Goal: Information Seeking & Learning: Learn about a topic

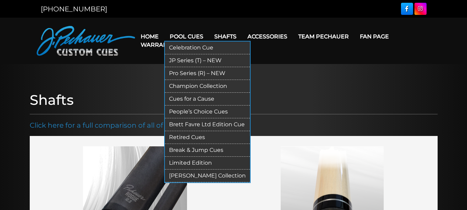
click at [183, 71] on link "Pro Series (R) – NEW" at bounding box center [207, 73] width 85 height 13
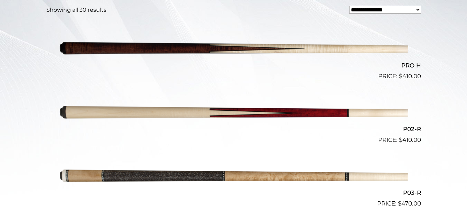
scroll to position [168, 0]
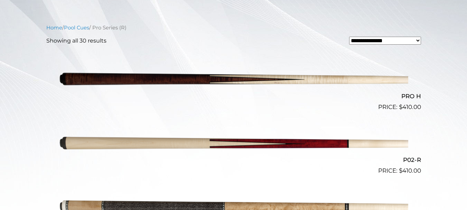
click at [179, 77] on img at bounding box center [233, 80] width 349 height 58
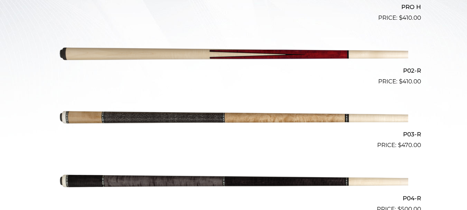
scroll to position [281, 0]
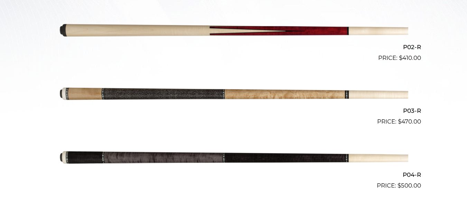
click at [177, 91] on img at bounding box center [233, 94] width 349 height 58
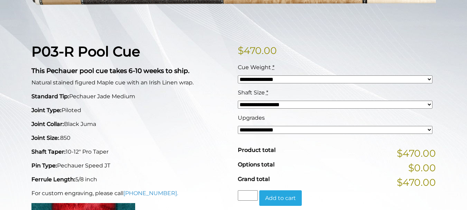
scroll to position [138, 0]
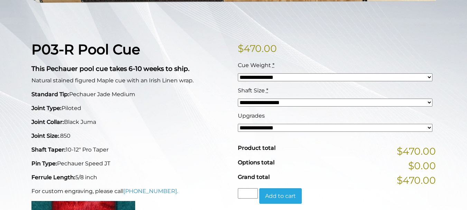
drag, startPoint x: 57, startPoint y: 152, endPoint x: 109, endPoint y: 156, distance: 52.7
click at [109, 159] on p "Pin Type: Pechauer Speed JT" at bounding box center [130, 163] width 198 height 8
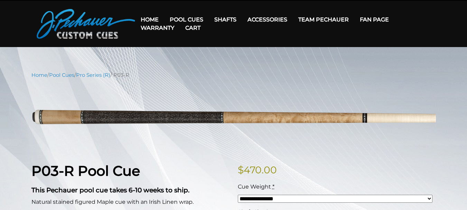
scroll to position [0, 0]
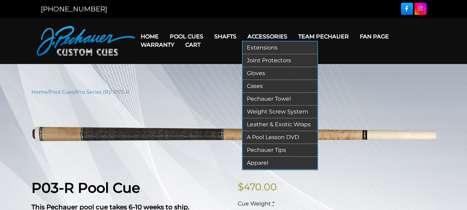
click at [265, 59] on link "Joint Protectors" at bounding box center [280, 60] width 75 height 13
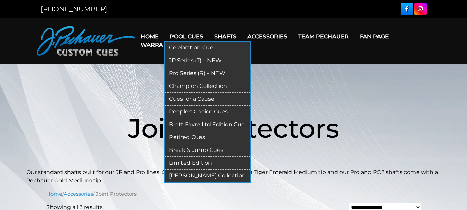
click at [187, 70] on link "Pro Series (R) – NEW" at bounding box center [207, 73] width 85 height 13
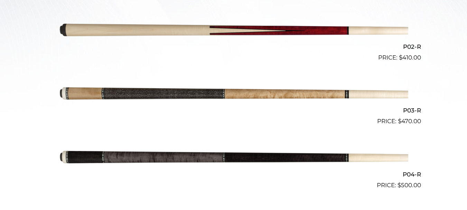
scroll to position [282, 0]
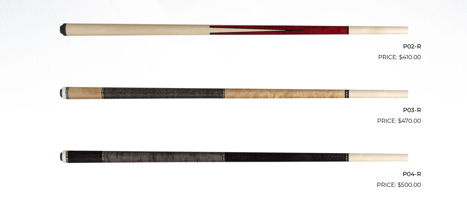
click at [185, 90] on img at bounding box center [233, 94] width 349 height 58
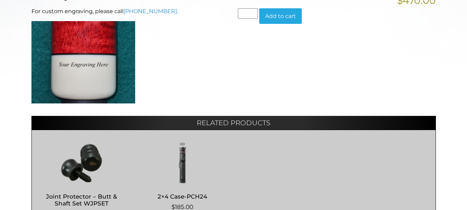
scroll to position [322, 0]
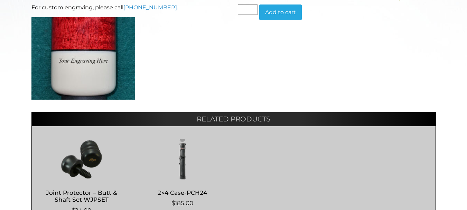
click at [81, 149] on img at bounding box center [82, 159] width 86 height 42
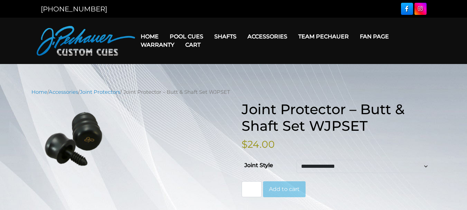
click at [425, 161] on select "**********" at bounding box center [365, 166] width 137 height 13
click at [297, 160] on select "**********" at bounding box center [365, 166] width 137 height 13
click at [425, 162] on select "**********" at bounding box center [365, 166] width 137 height 13
click at [297, 160] on select "**********" at bounding box center [365, 166] width 137 height 13
select select "**********"
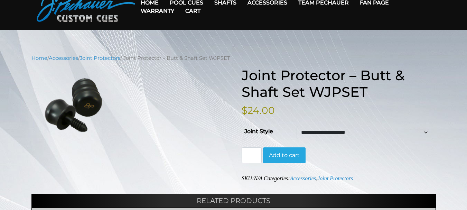
scroll to position [35, 0]
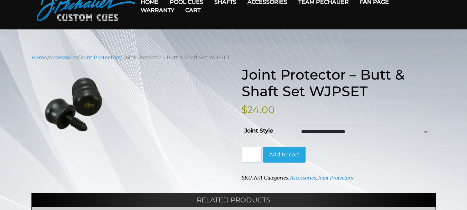
click at [428, 128] on select "**********" at bounding box center [365, 131] width 137 height 13
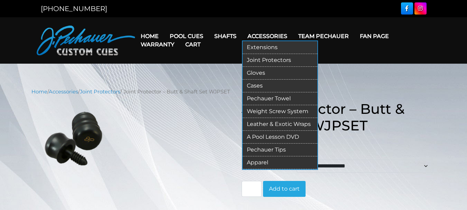
scroll to position [0, 0]
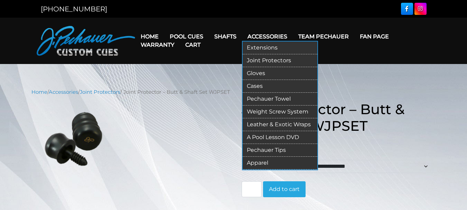
click at [248, 34] on link "Accessories" at bounding box center [267, 37] width 51 height 18
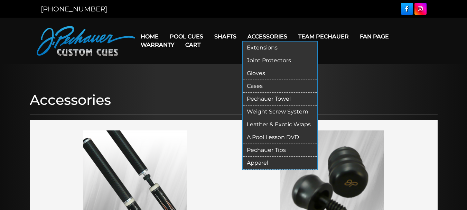
click at [256, 61] on link "Joint Protectors" at bounding box center [280, 60] width 75 height 13
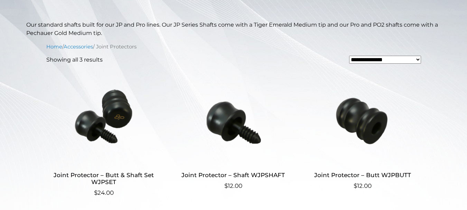
scroll to position [148, 0]
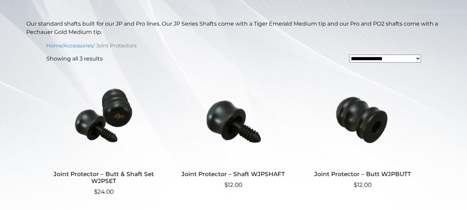
click at [111, 118] on img at bounding box center [103, 115] width 115 height 93
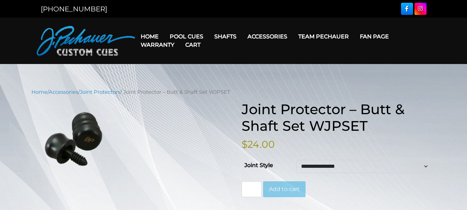
click at [427, 162] on select "**********" at bounding box center [365, 166] width 137 height 13
select select "**********"
click at [297, 160] on select "**********" at bounding box center [365, 166] width 137 height 13
click at [307, 37] on link "Team Pechauer" at bounding box center [324, 37] width 62 height 18
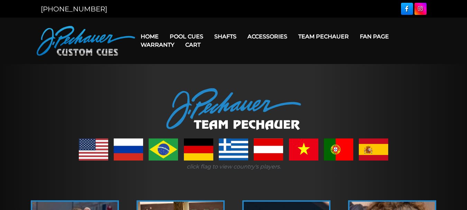
click at [312, 37] on link "Team Pechauer" at bounding box center [324, 37] width 62 height 18
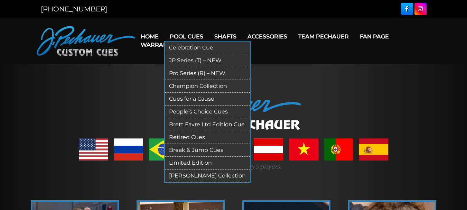
click at [183, 71] on link "Pro Series (R) – NEW" at bounding box center [207, 73] width 85 height 13
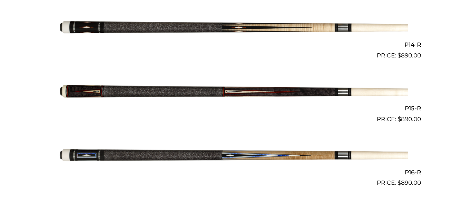
scroll to position [1054, 0]
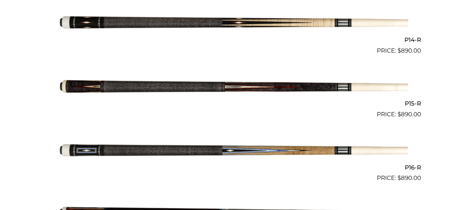
click at [274, 85] on img at bounding box center [233, 87] width 349 height 58
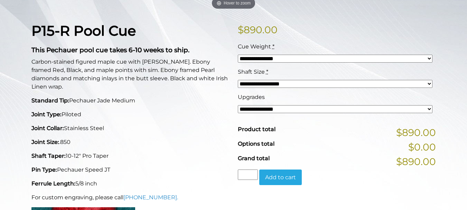
scroll to position [157, 0]
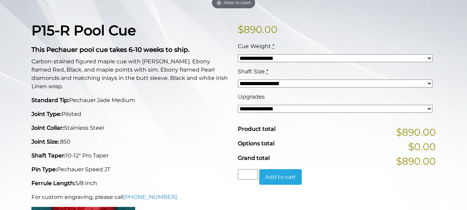
click at [430, 105] on select "**********" at bounding box center [335, 109] width 195 height 8
drag, startPoint x: 55, startPoint y: 150, endPoint x: 124, endPoint y: 151, distance: 68.5
click at [124, 165] on p "Pin Type: Pechauer Speed JT" at bounding box center [130, 169] width 198 height 8
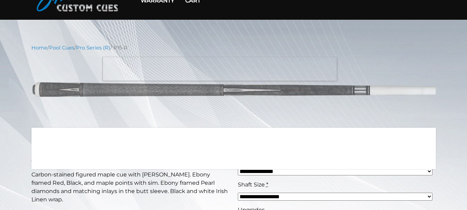
scroll to position [0, 0]
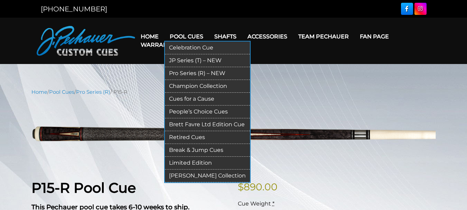
click at [186, 157] on link "Limited Edition" at bounding box center [207, 163] width 85 height 13
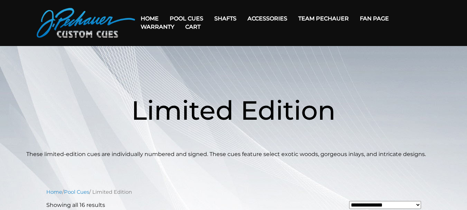
scroll to position [17, 0]
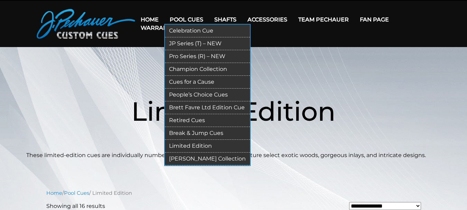
click at [211, 154] on link "[PERSON_NAME] Collection" at bounding box center [207, 159] width 85 height 13
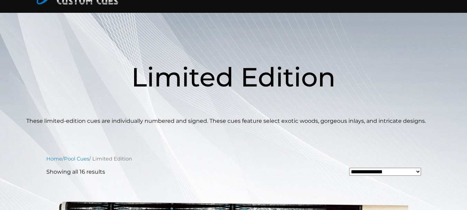
scroll to position [52, 0]
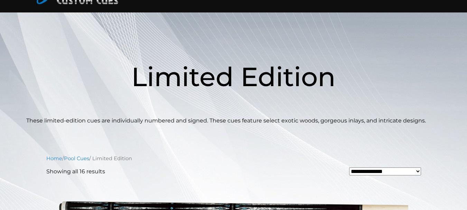
click at [417, 168] on select "**********" at bounding box center [385, 171] width 72 height 8
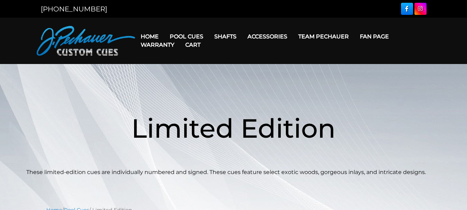
click at [180, 36] on link "Cart" at bounding box center [193, 45] width 26 height 18
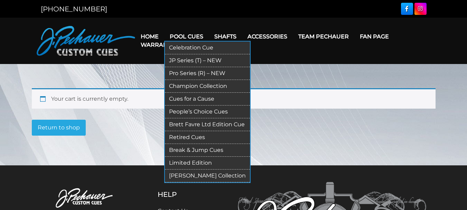
click at [184, 31] on link "Pool Cues" at bounding box center [186, 37] width 45 height 18
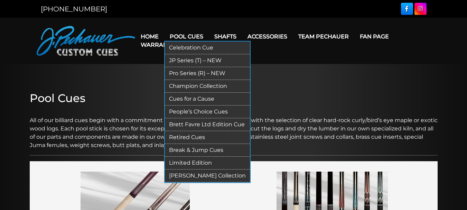
click at [185, 72] on link "Pro Series (R) – NEW" at bounding box center [207, 73] width 85 height 13
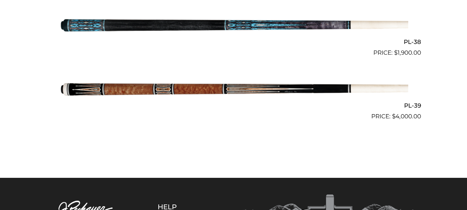
scroll to position [2004, 0]
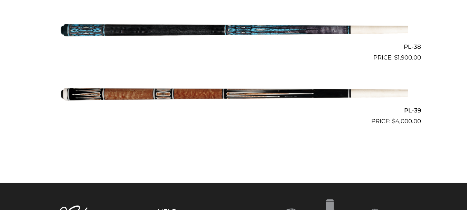
click at [198, 98] on img at bounding box center [233, 94] width 349 height 58
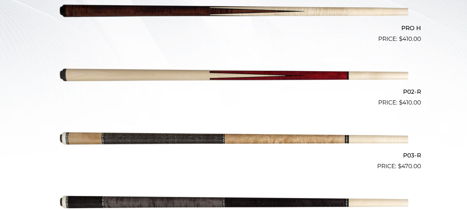
scroll to position [0, 0]
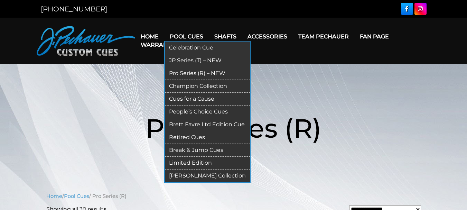
click at [182, 61] on link "JP Series (T) – NEW" at bounding box center [207, 60] width 85 height 13
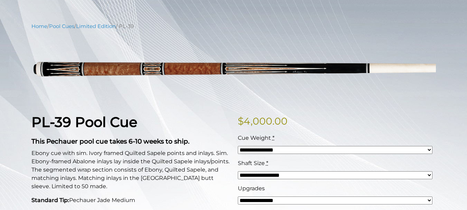
scroll to position [61, 0]
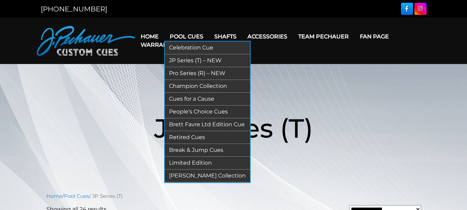
click at [184, 84] on link "Champion Collection" at bounding box center [207, 86] width 85 height 13
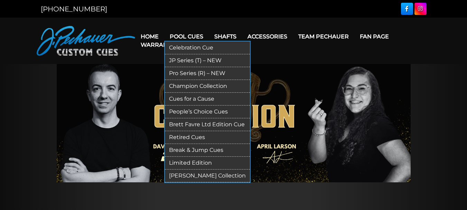
click at [175, 97] on link "Cues for a Cause" at bounding box center [207, 99] width 85 height 13
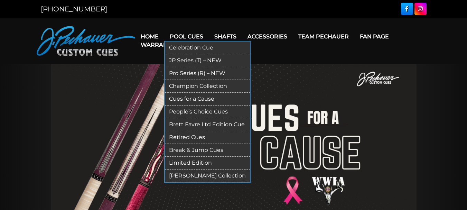
click at [190, 108] on link "People’s Choice Cues" at bounding box center [207, 112] width 85 height 13
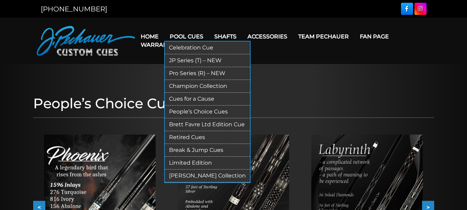
click at [185, 33] on link "Pool Cues" at bounding box center [186, 37] width 45 height 18
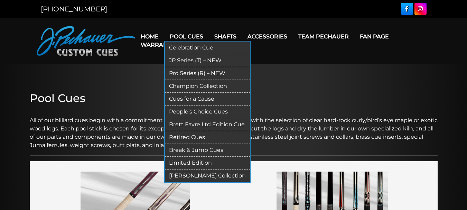
click at [181, 123] on link "Brett Favre Ltd Edition Cue" at bounding box center [207, 124] width 85 height 13
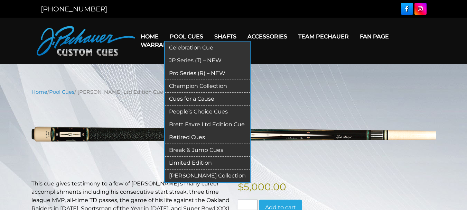
click at [184, 132] on link "Retired Cues" at bounding box center [207, 137] width 85 height 13
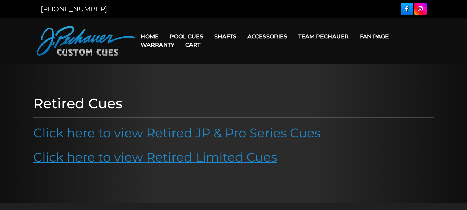
click at [181, 154] on link "Click here to view Retired Limited Cues" at bounding box center [155, 156] width 244 height 15
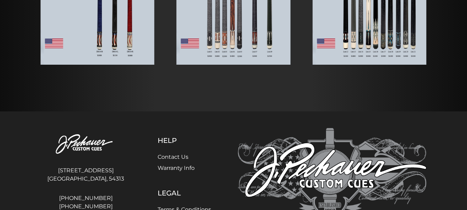
scroll to position [222, 0]
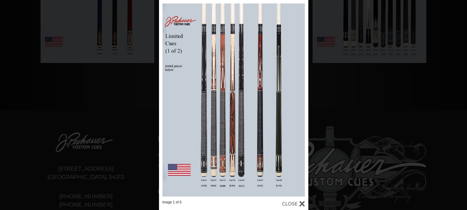
click at [232, 64] on div at bounding box center [233, 100] width 149 height 200
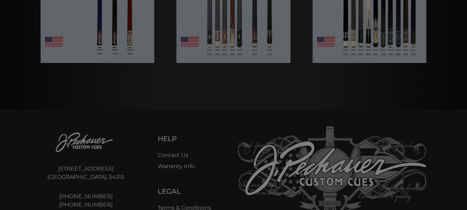
click at [232, 64] on div at bounding box center [233, 66] width 467 height 576
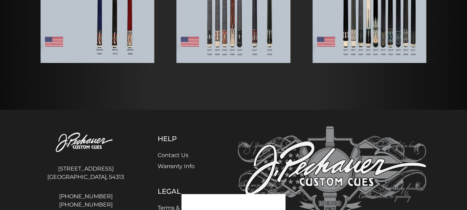
click at [234, 43] on div at bounding box center [233, 66] width 467 height 576
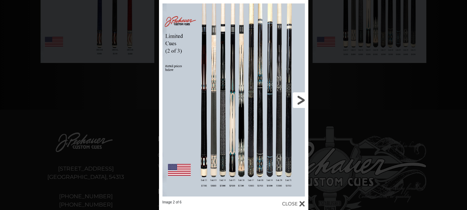
click at [299, 100] on link at bounding box center [274, 100] width 67 height 200
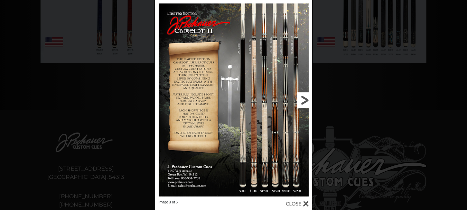
click at [301, 101] on link at bounding box center [276, 100] width 71 height 200
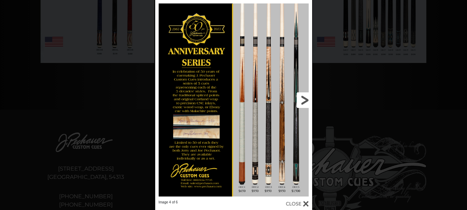
click at [301, 101] on link at bounding box center [276, 100] width 71 height 200
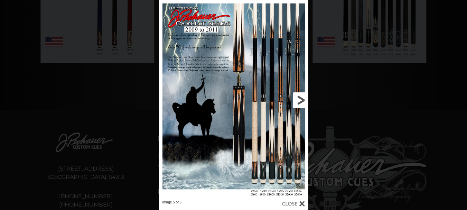
click at [301, 101] on link at bounding box center [274, 100] width 67 height 200
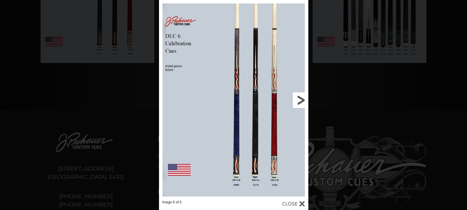
click at [301, 101] on link at bounding box center [274, 100] width 67 height 200
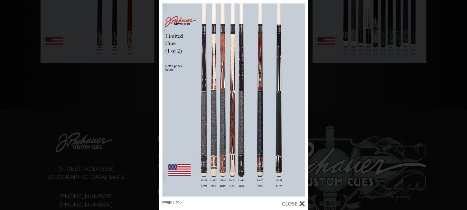
click at [347, 98] on div "Image 1 of 6" at bounding box center [233, 105] width 467 height 210
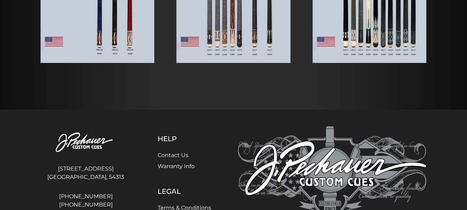
click at [224, 30] on div at bounding box center [233, 15] width 467 height 474
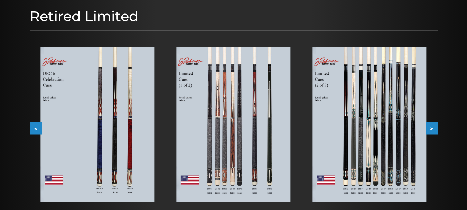
scroll to position [77, 0]
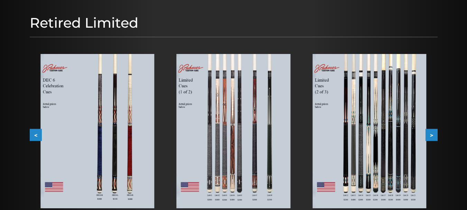
click at [228, 108] on img at bounding box center [234, 131] width 114 height 154
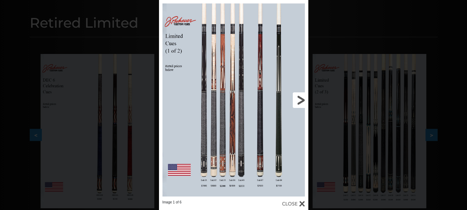
click at [301, 101] on link at bounding box center [274, 100] width 67 height 200
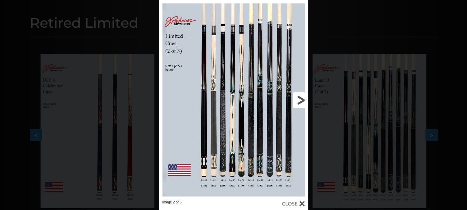
click at [302, 99] on link at bounding box center [274, 100] width 67 height 200
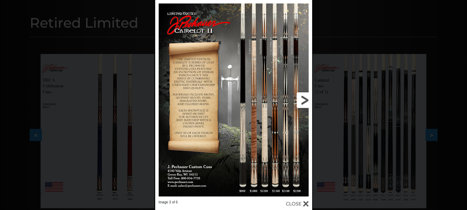
click at [302, 99] on link at bounding box center [276, 100] width 71 height 200
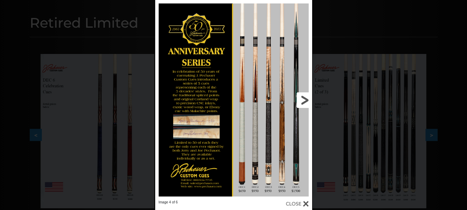
click at [302, 99] on link at bounding box center [276, 100] width 71 height 200
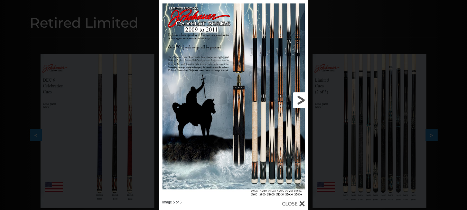
click at [302, 99] on link at bounding box center [274, 100] width 67 height 200
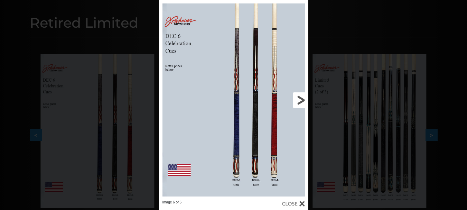
click at [302, 99] on link at bounding box center [274, 100] width 67 height 200
